Goal: Complete application form

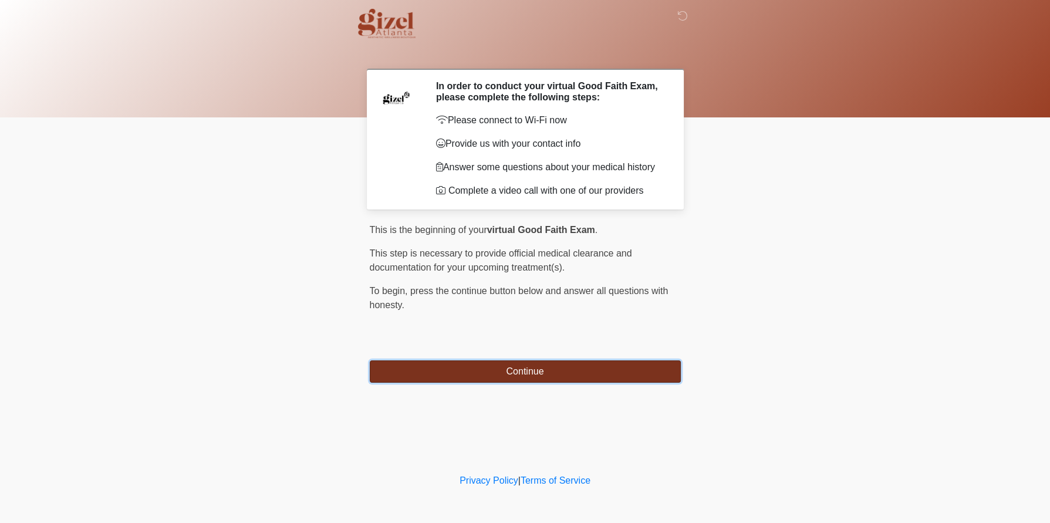
click at [549, 383] on button "Continue" at bounding box center [525, 371] width 311 height 22
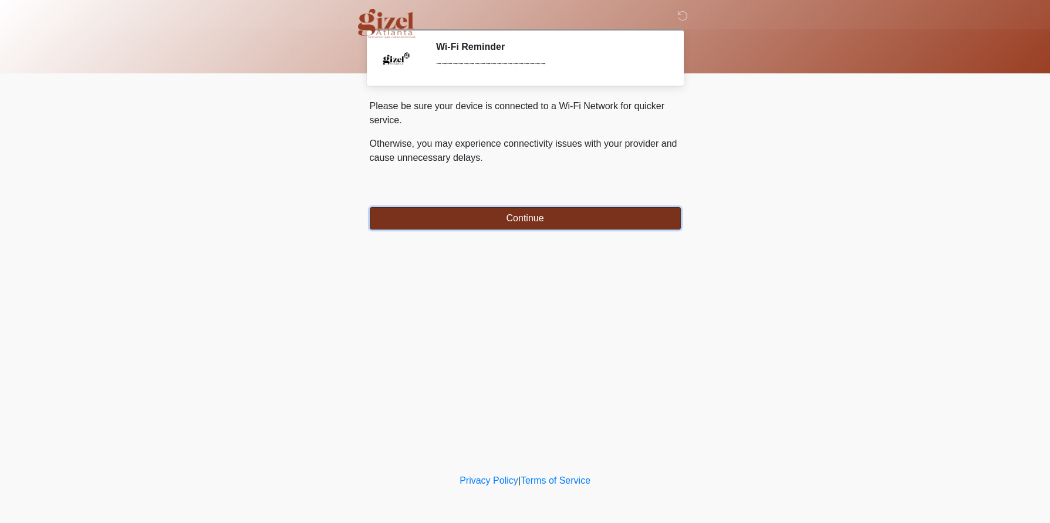
click at [522, 229] on button "Continue" at bounding box center [525, 218] width 311 height 22
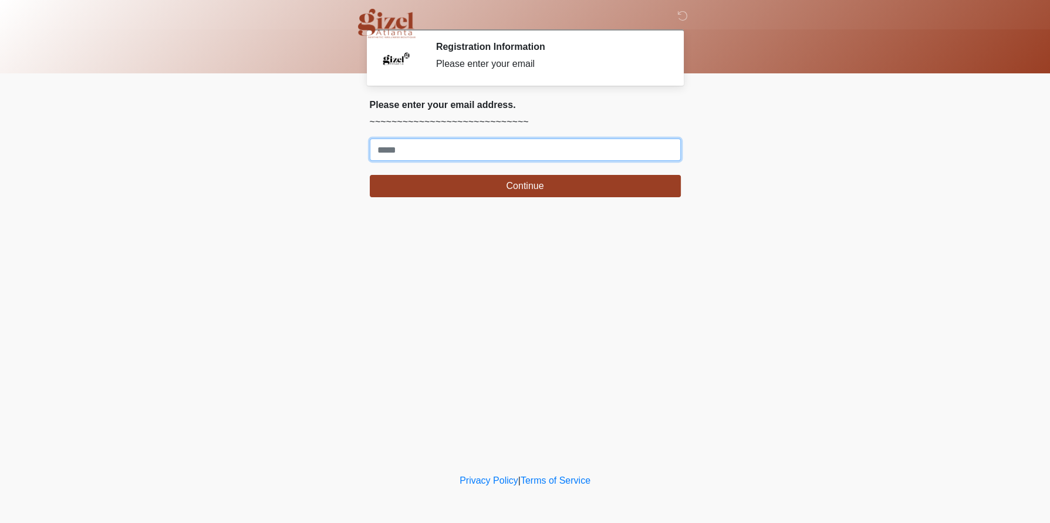
click at [428, 161] on input "Where should we email your treatment plan?" at bounding box center [525, 149] width 311 height 22
type input "**********"
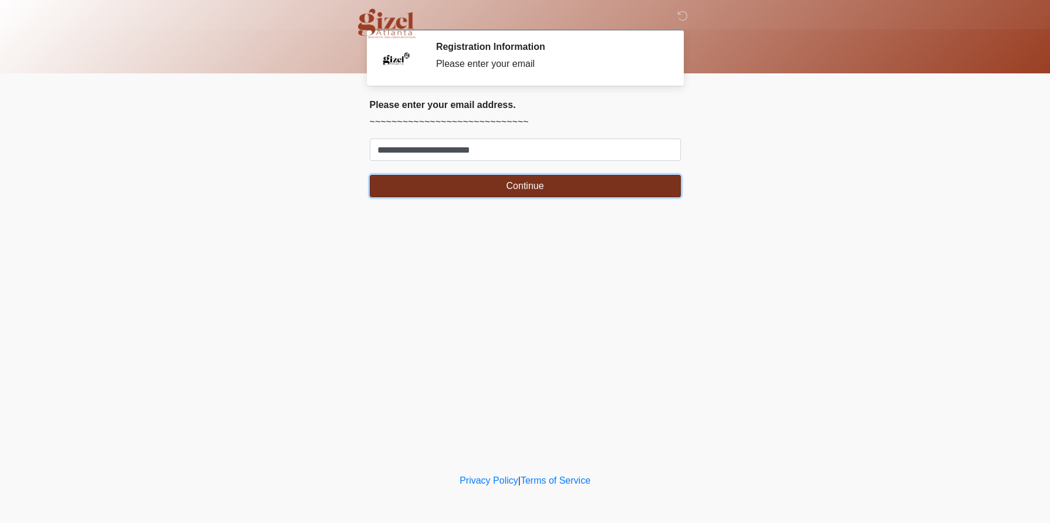
click at [473, 197] on button "Continue" at bounding box center [525, 186] width 311 height 22
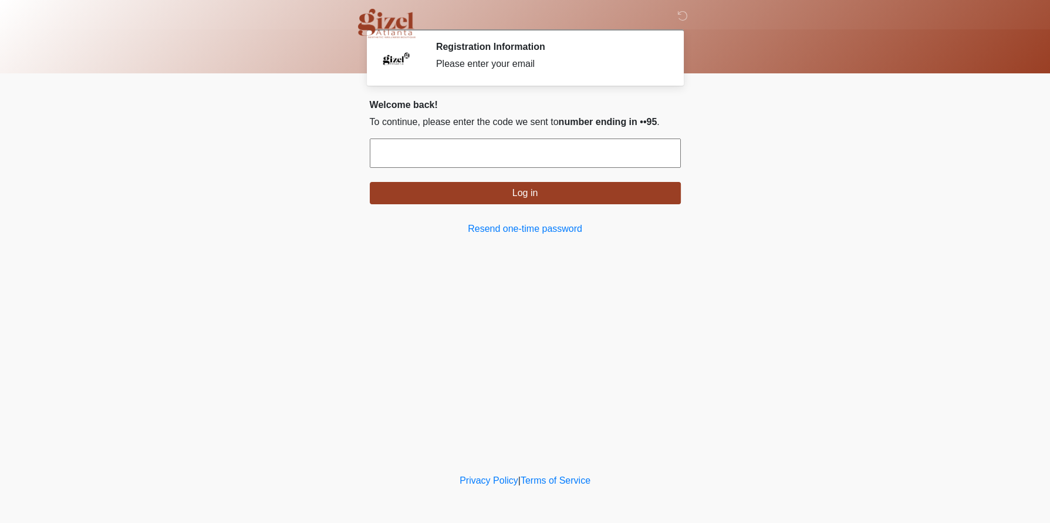
click at [483, 168] on input "text" at bounding box center [525, 152] width 311 height 29
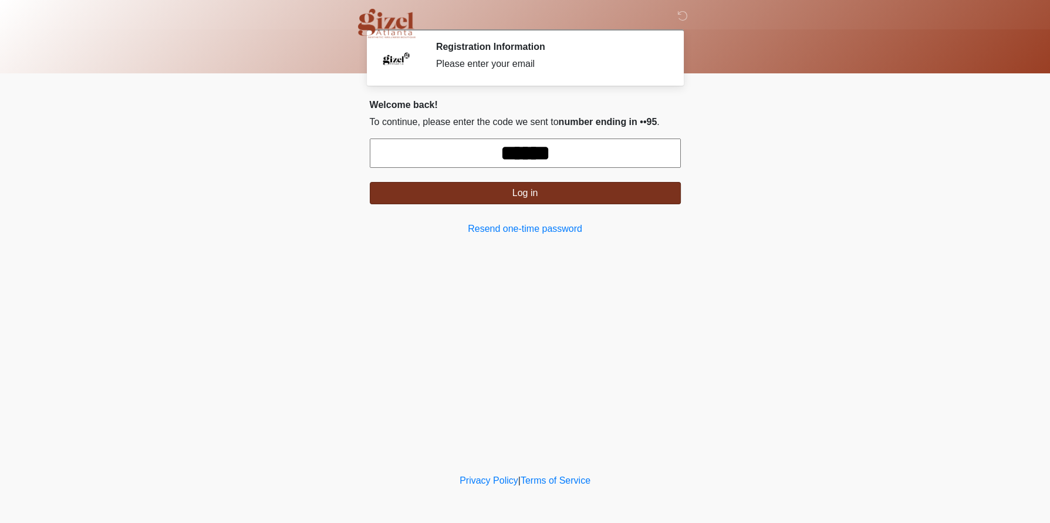
type input "******"
click at [492, 204] on button "Log in" at bounding box center [525, 193] width 311 height 22
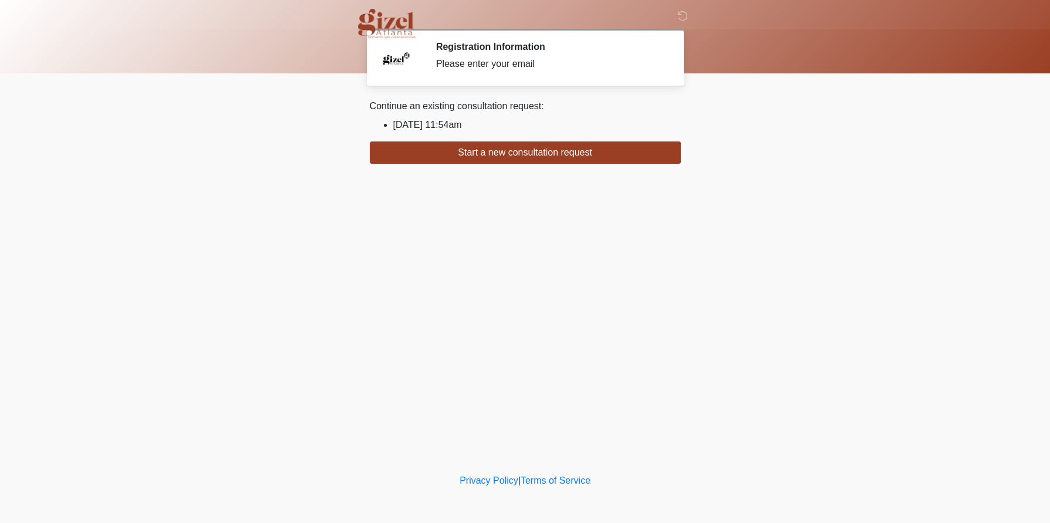
click at [462, 132] on li "2025/08/08 11:54am" at bounding box center [537, 125] width 288 height 14
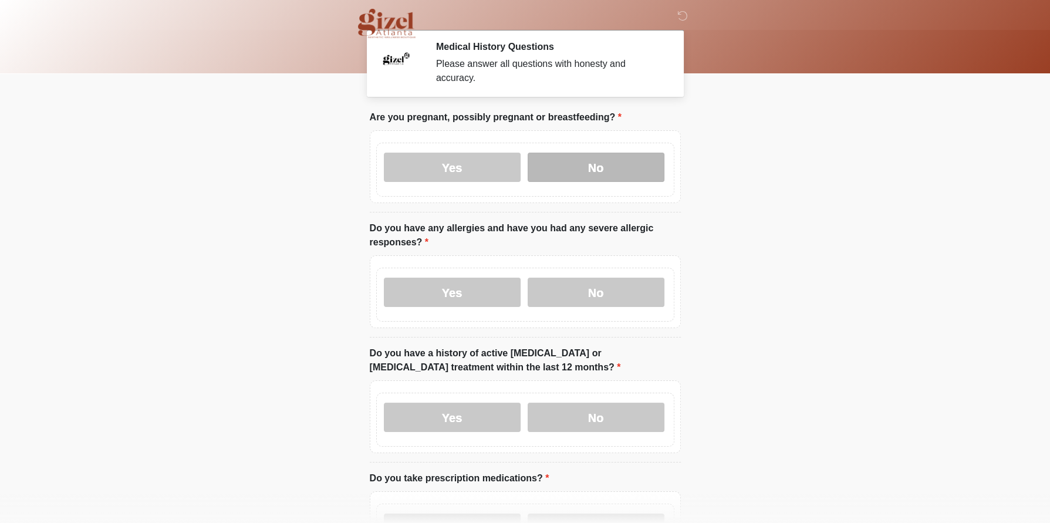
click at [620, 182] on label "No" at bounding box center [596, 167] width 137 height 29
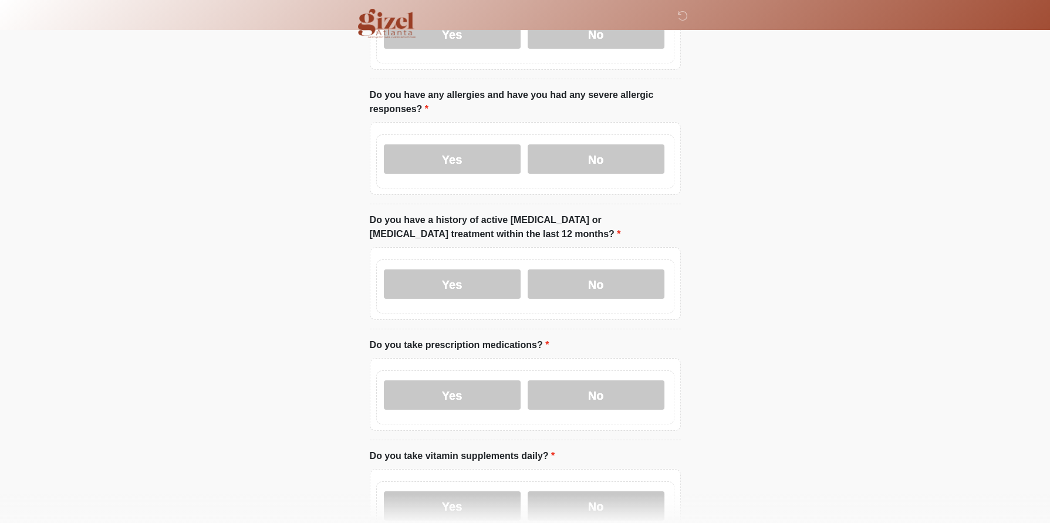
scroll to position [153, 0]
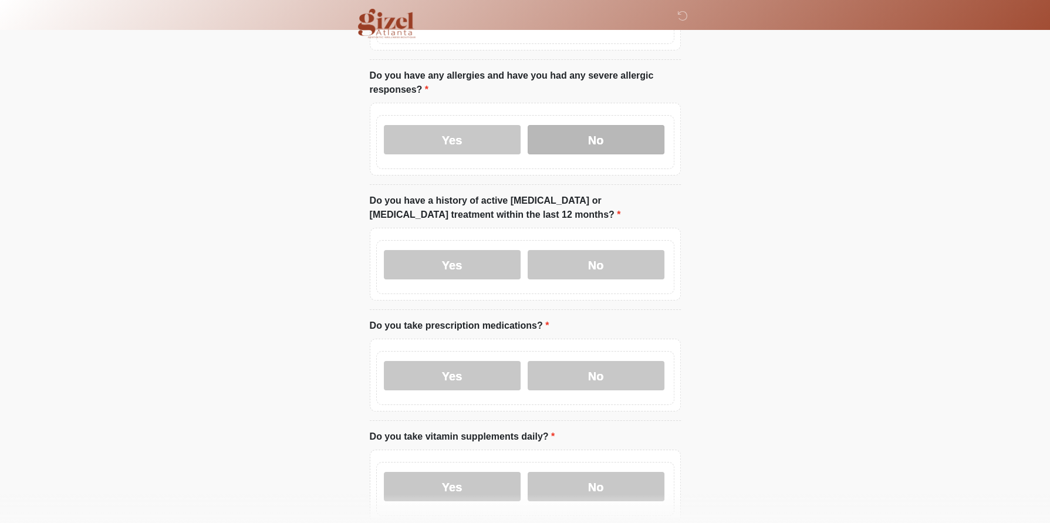
click at [623, 154] on label "No" at bounding box center [596, 139] width 137 height 29
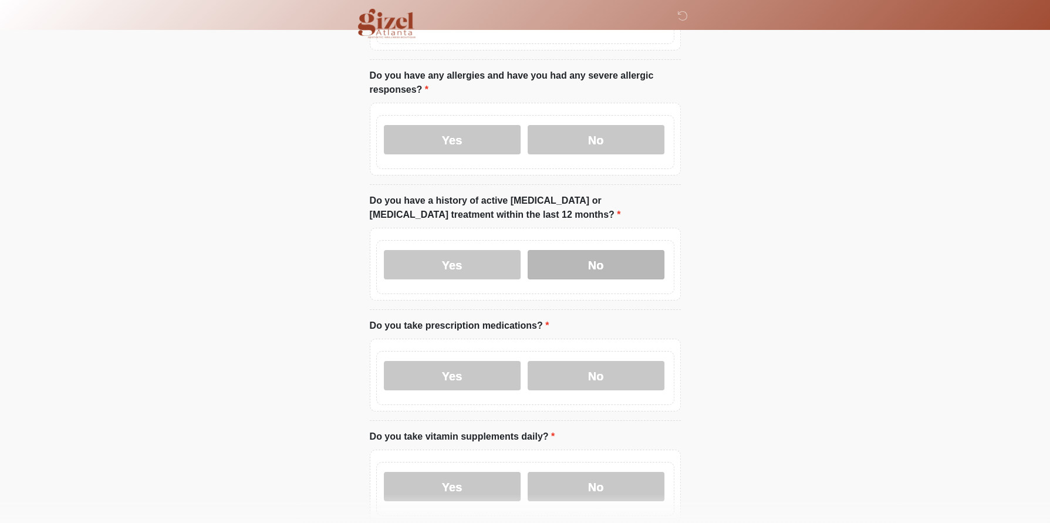
click at [616, 279] on label "No" at bounding box center [596, 264] width 137 height 29
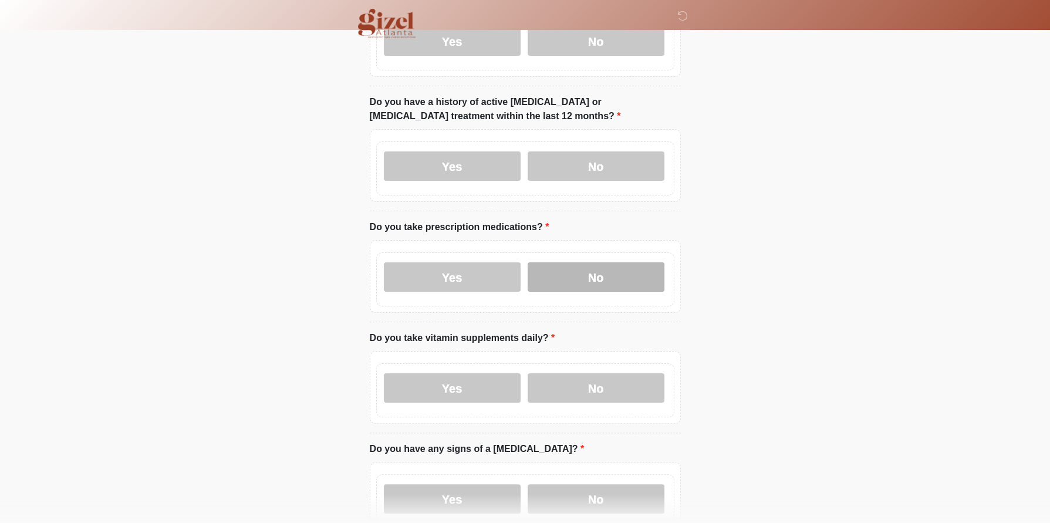
click at [620, 292] on label "No" at bounding box center [596, 276] width 137 height 29
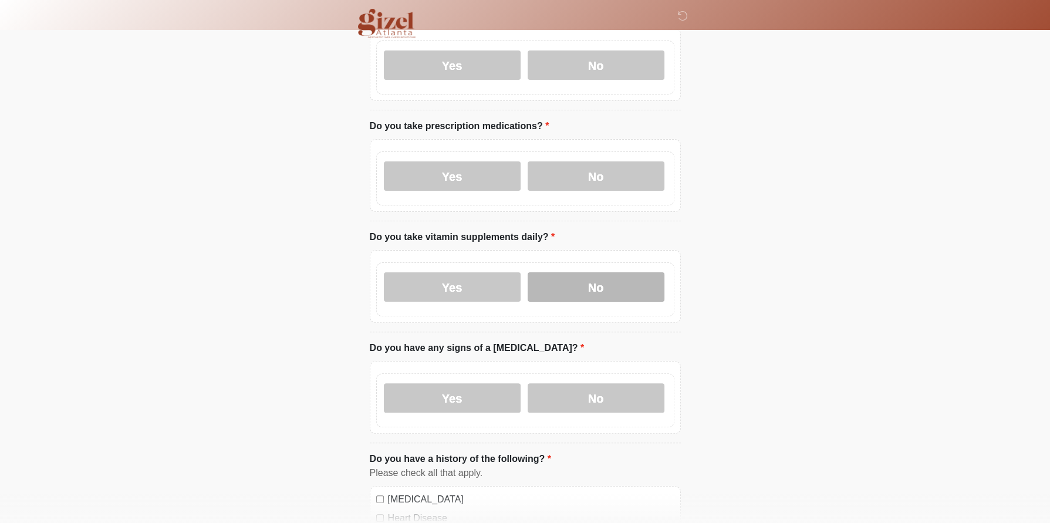
click at [622, 302] on label "No" at bounding box center [596, 286] width 137 height 29
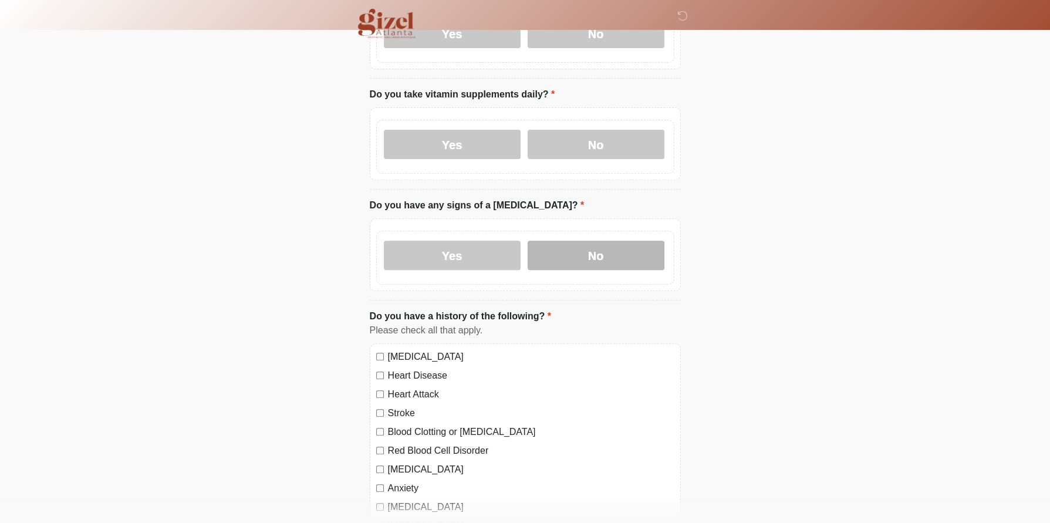
click at [624, 270] on label "No" at bounding box center [596, 255] width 137 height 29
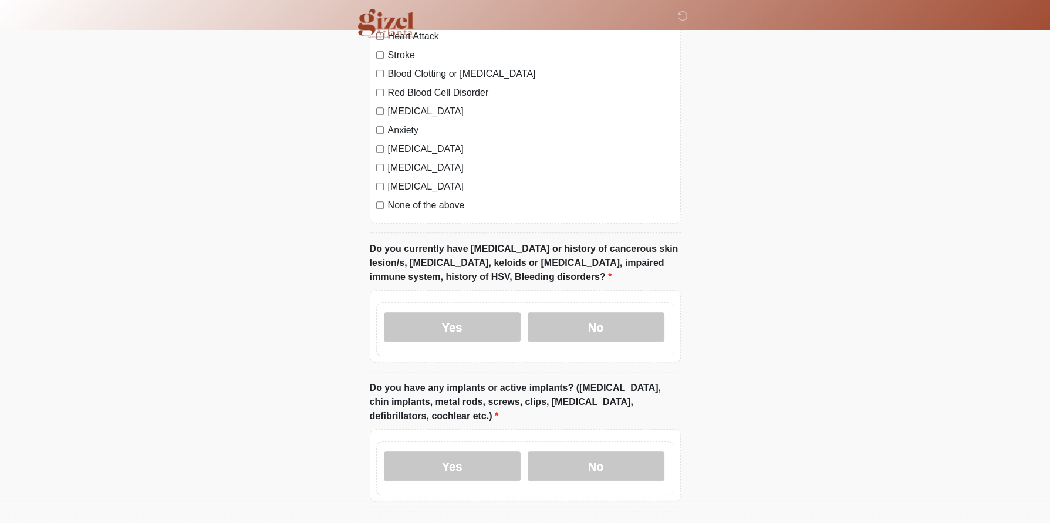
scroll to position [1093, 0]
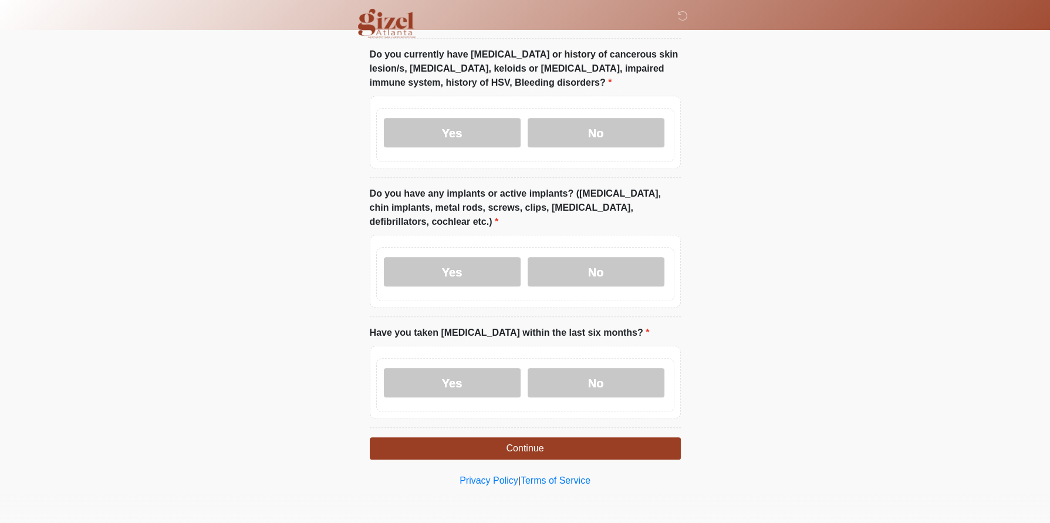
click at [384, 18] on div "None of the above" at bounding box center [525, 11] width 298 height 14
click at [590, 147] on label "No" at bounding box center [596, 132] width 137 height 29
click at [595, 257] on label "No" at bounding box center [596, 271] width 137 height 29
click at [616, 368] on label "No" at bounding box center [596, 382] width 137 height 29
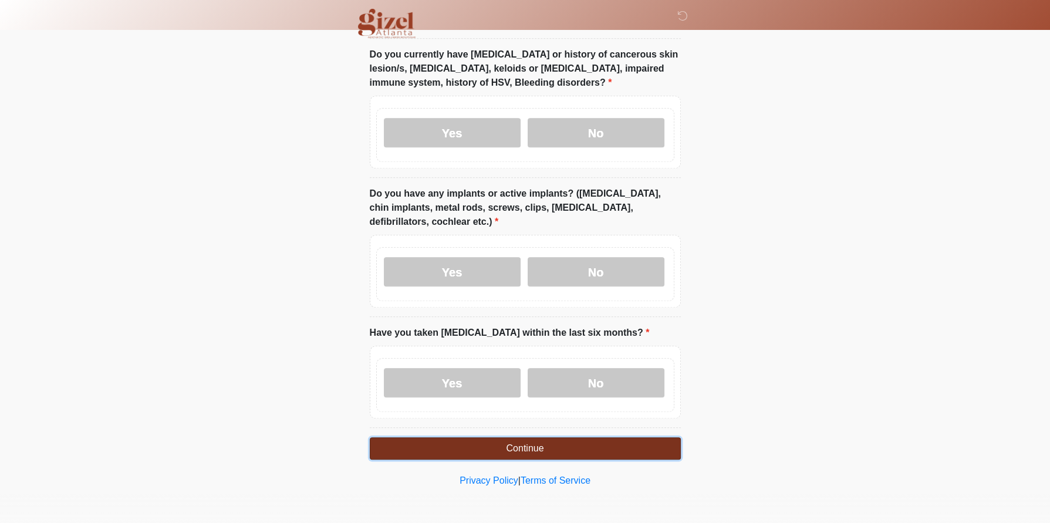
click at [619, 450] on button "Continue" at bounding box center [525, 448] width 311 height 22
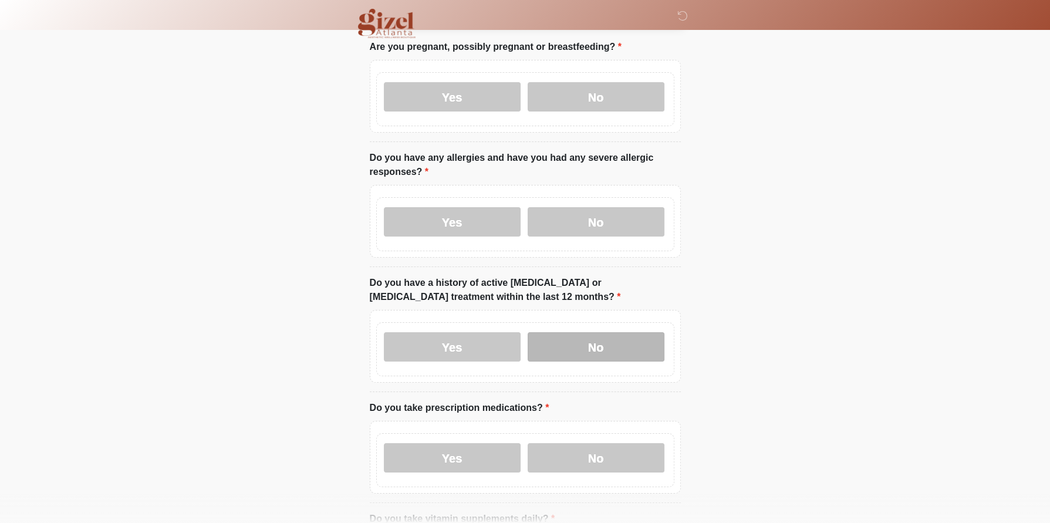
scroll to position [0, 0]
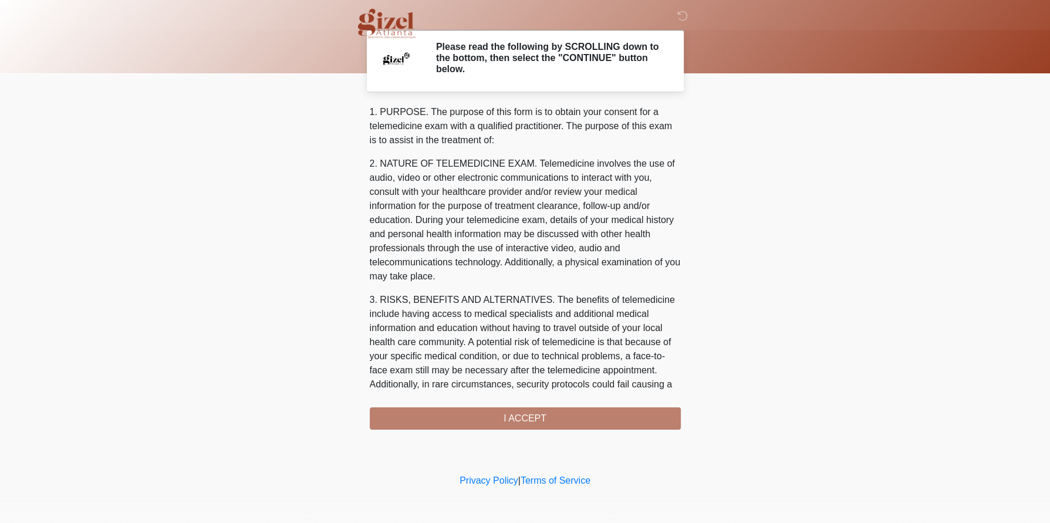
click at [575, 423] on div "1. PURPOSE. The purpose of this form is to obtain your consent for a telemedici…" at bounding box center [525, 267] width 311 height 325
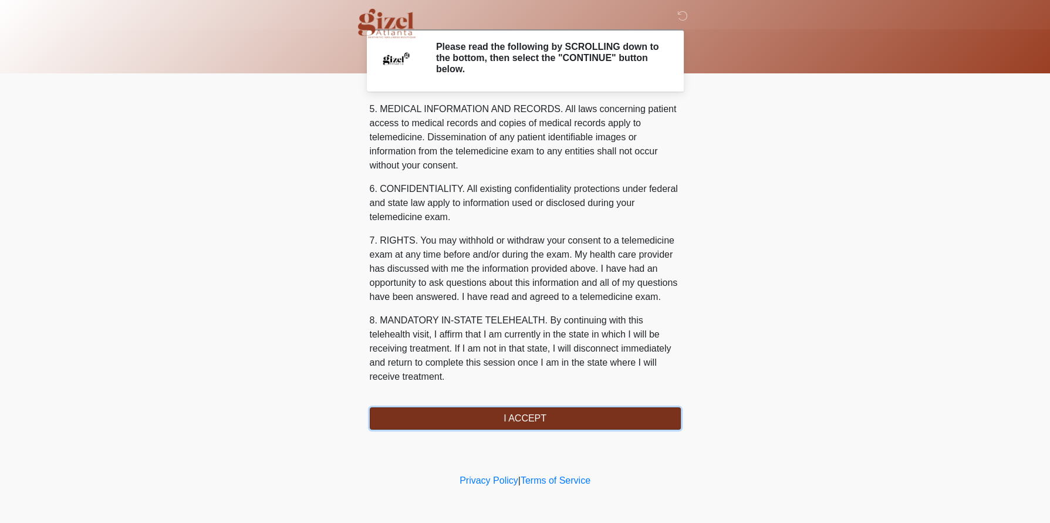
click at [531, 428] on button "I ACCEPT" at bounding box center [525, 418] width 311 height 22
